Goal: Task Accomplishment & Management: Manage account settings

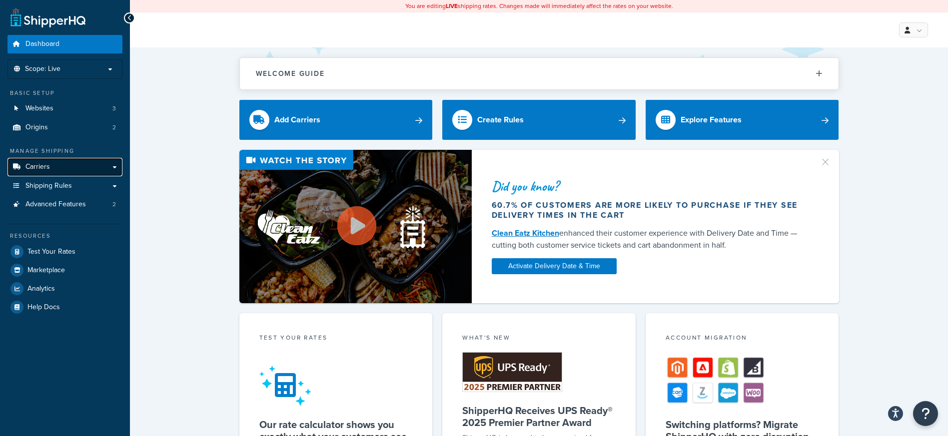
click at [38, 174] on link "Carriers" at bounding box center [64, 167] width 115 height 18
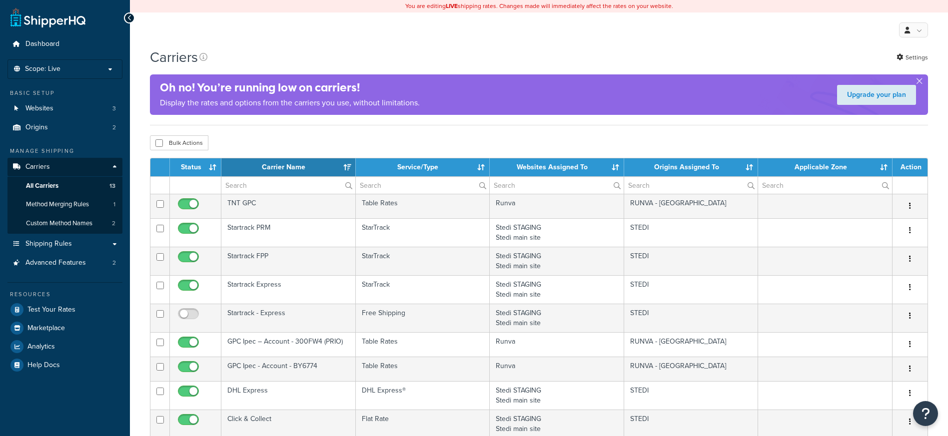
select select "15"
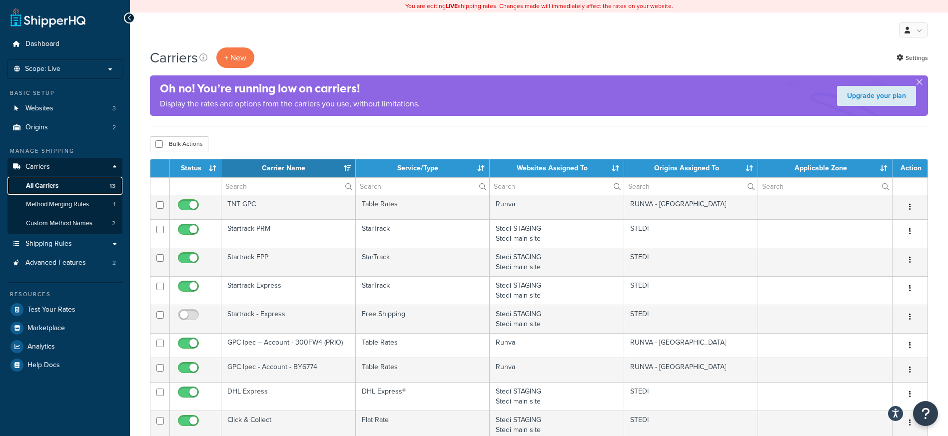
click at [66, 187] on link "All Carriers 13" at bounding box center [64, 186] width 115 height 18
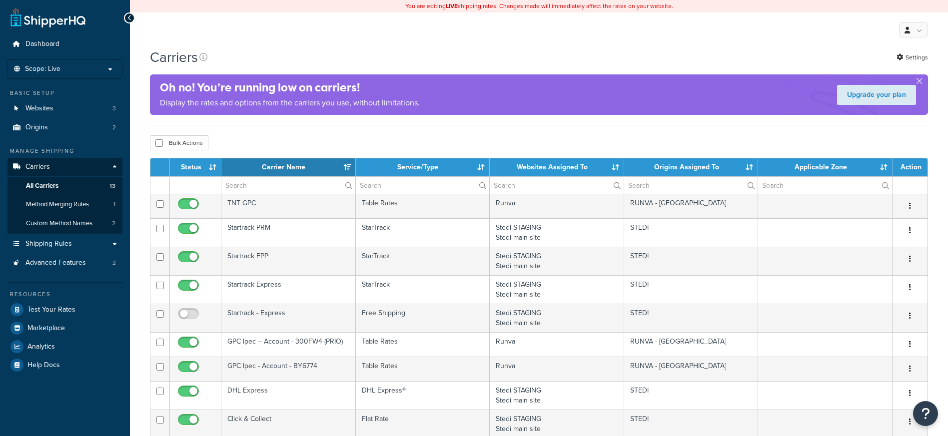
select select "15"
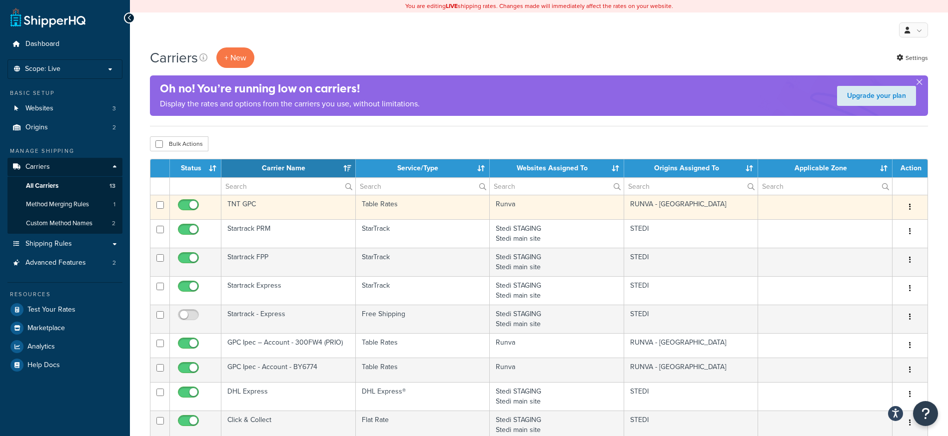
click at [911, 204] on button "button" at bounding box center [910, 207] width 14 height 16
click at [876, 223] on link "Edit" at bounding box center [869, 227] width 79 height 20
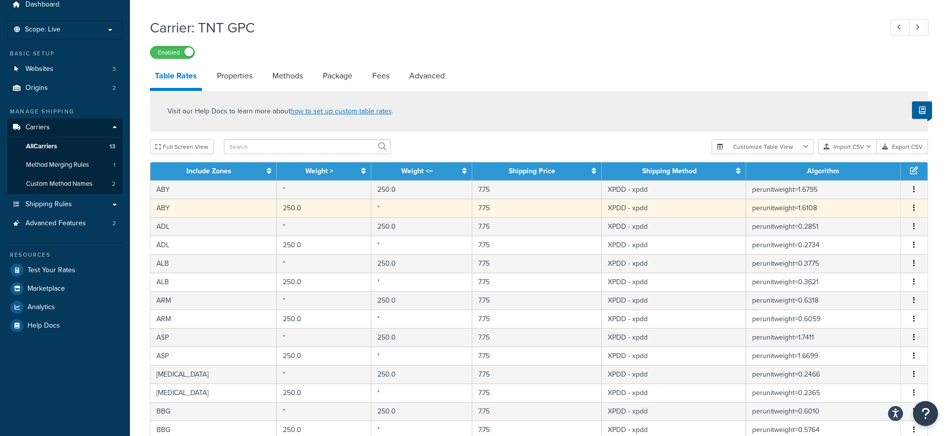
scroll to position [388, 0]
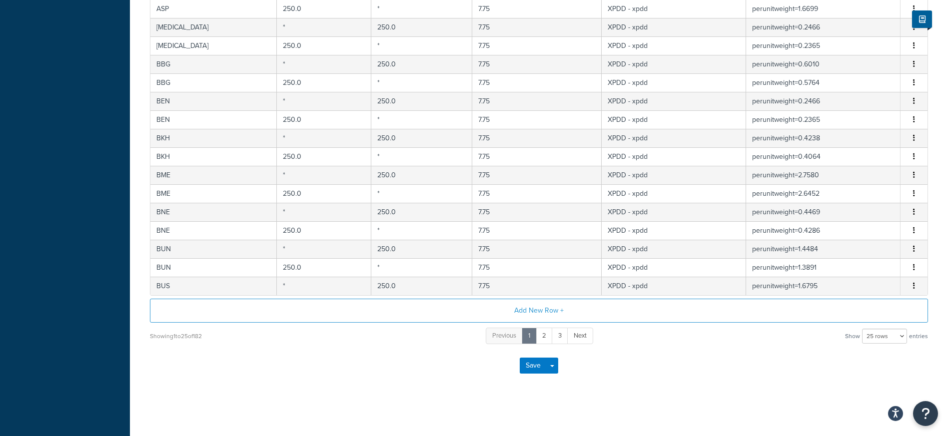
click at [767, 377] on div "Save Save Dropdown Save and Edit" at bounding box center [539, 365] width 778 height 41
click at [871, 337] on select "10 rows 15 rows 25 rows 50 rows 100 rows 1000 rows" at bounding box center [884, 336] width 45 height 15
select select "1000"
click at [863, 329] on select "10 rows 15 rows 25 rows 50 rows 100 rows 1000 rows" at bounding box center [884, 336] width 45 height 15
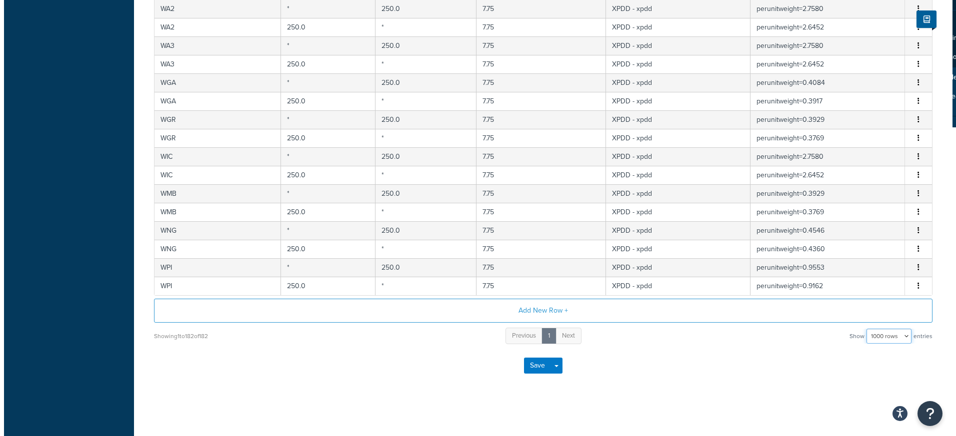
scroll to position [0, 0]
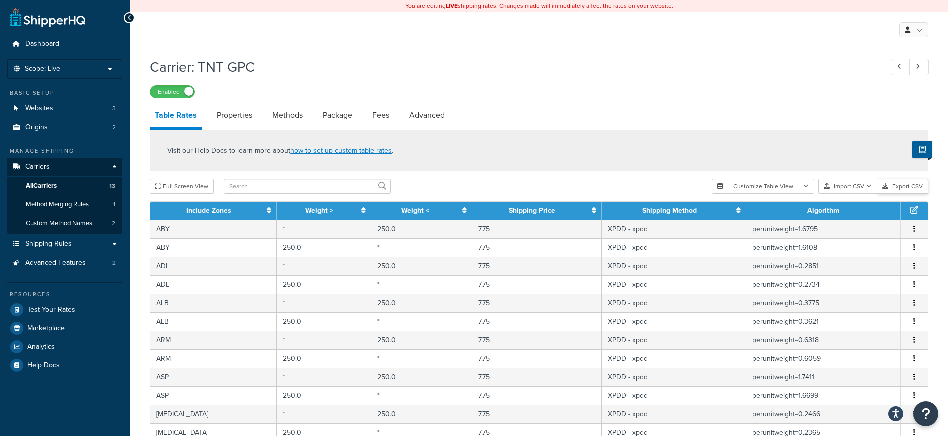
click at [904, 188] on button "Export CSV" at bounding box center [902, 186] width 51 height 15
